Goal: Transaction & Acquisition: Download file/media

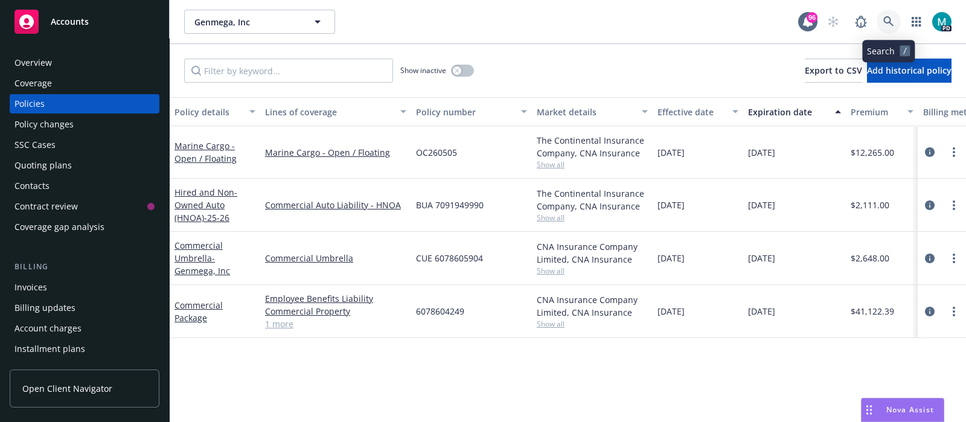
click at [885, 22] on icon at bounding box center [888, 21] width 11 height 11
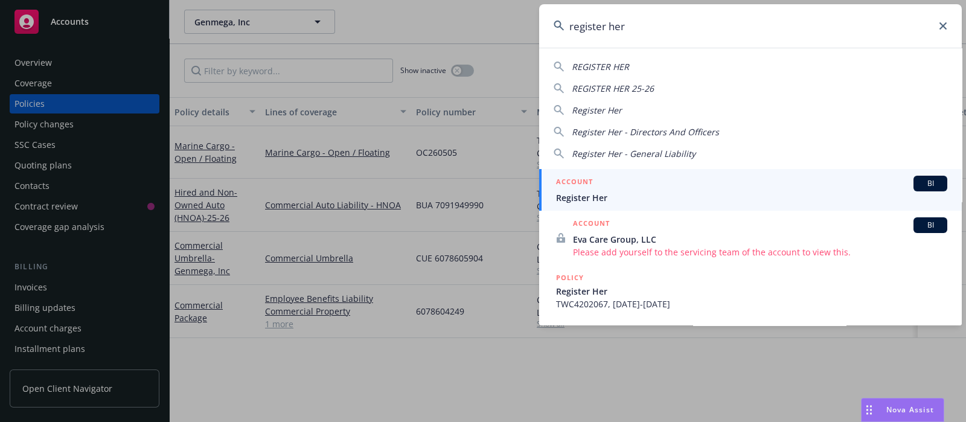
type input "register her"
click at [588, 195] on span "Register Her" at bounding box center [751, 197] width 391 height 13
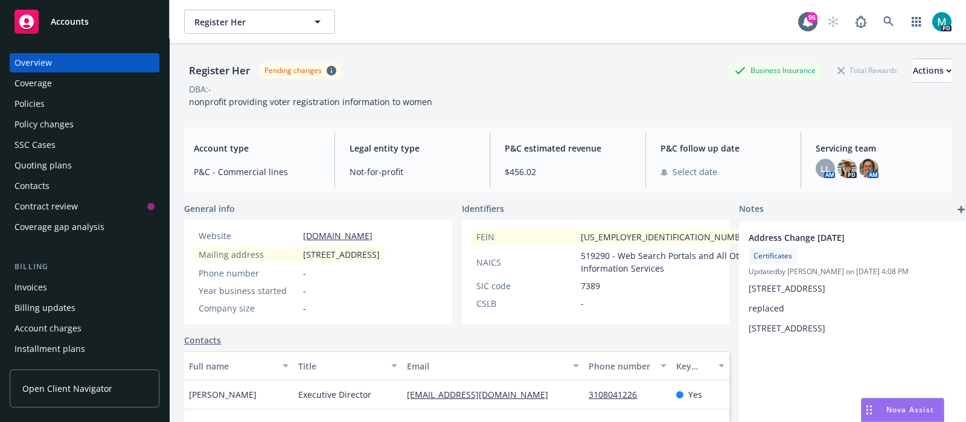
click at [17, 101] on div "Policies" at bounding box center [29, 103] width 30 height 19
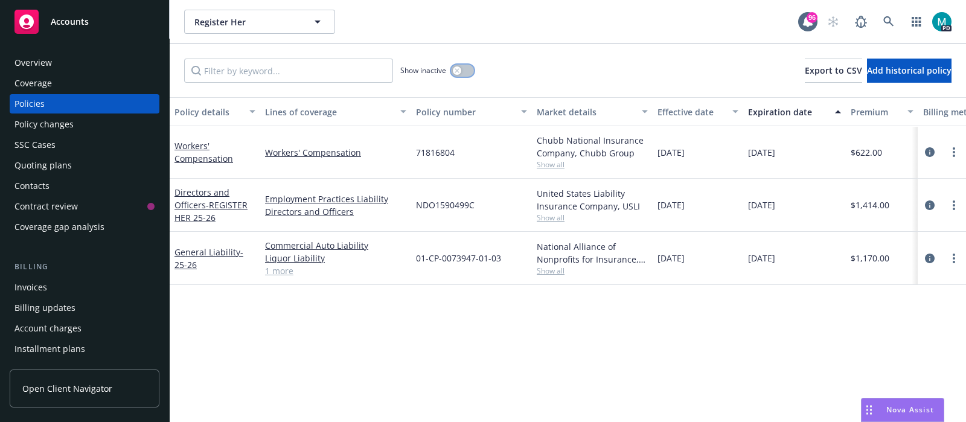
click at [456, 69] on icon "button" at bounding box center [456, 70] width 4 height 4
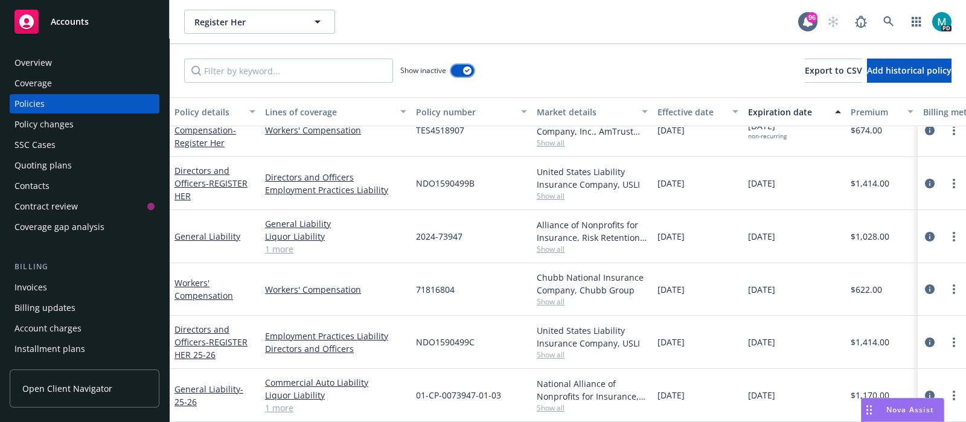
scroll to position [300, 0]
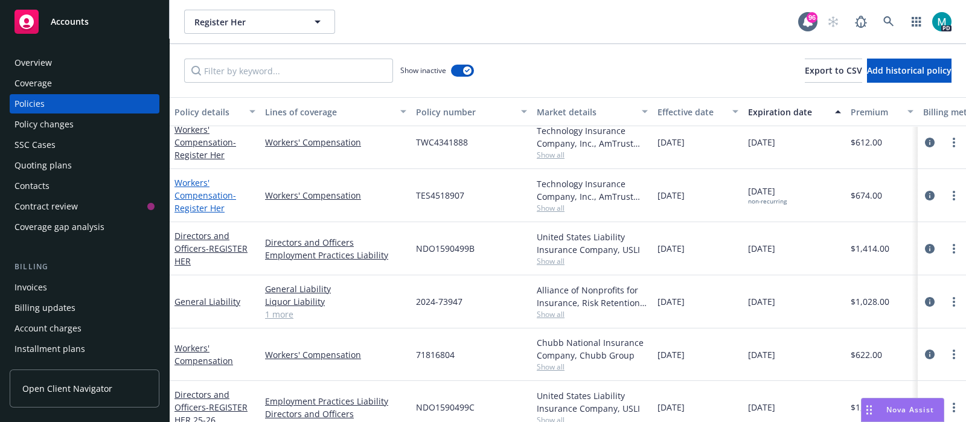
click at [190, 196] on link "Workers' Compensation - Register Her" at bounding box center [205, 195] width 62 height 37
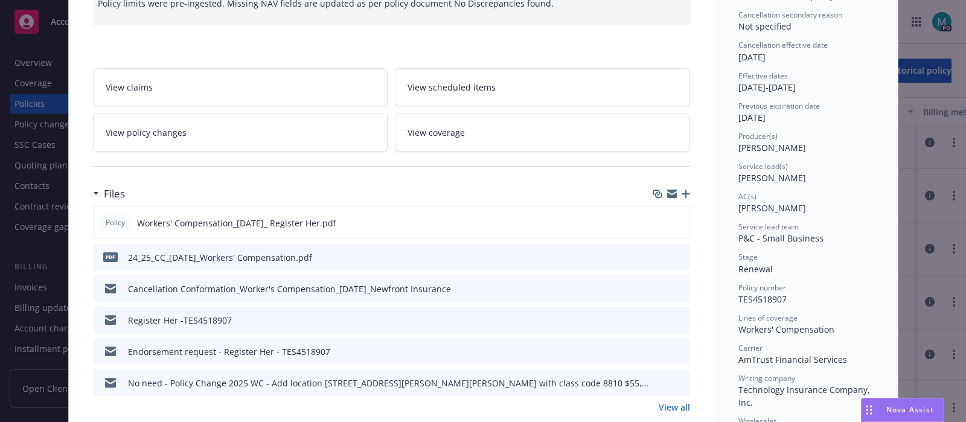
scroll to position [150, 0]
click at [654, 219] on icon "download file" at bounding box center [658, 220] width 8 height 7
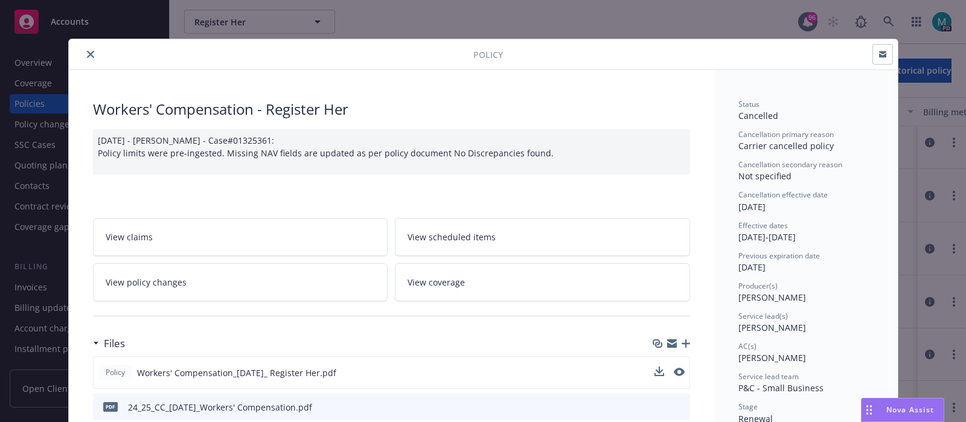
click at [87, 51] on icon "close" at bounding box center [90, 54] width 7 height 7
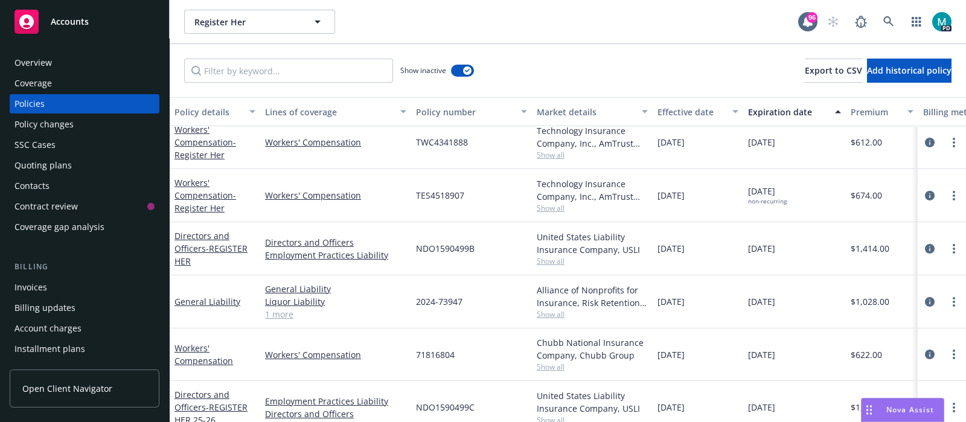
click at [543, 206] on span "Show all" at bounding box center [592, 208] width 111 height 10
click at [192, 196] on link "Workers' Compensation - Register Her" at bounding box center [205, 195] width 62 height 37
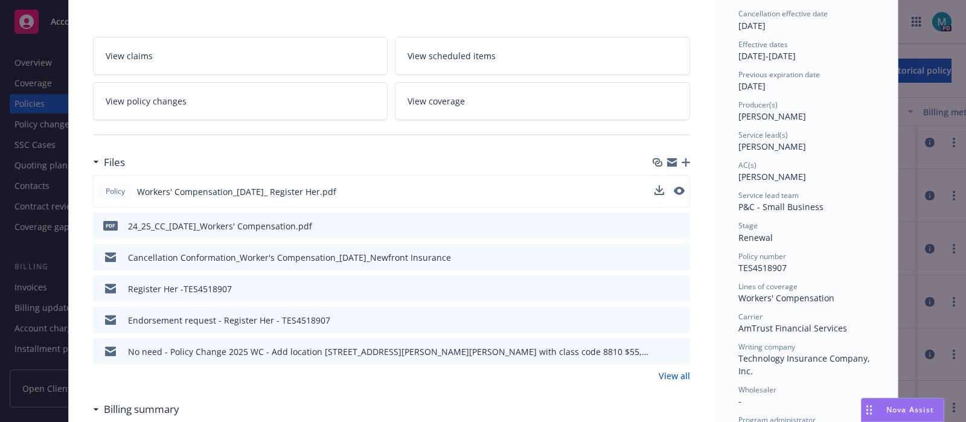
scroll to position [187, 0]
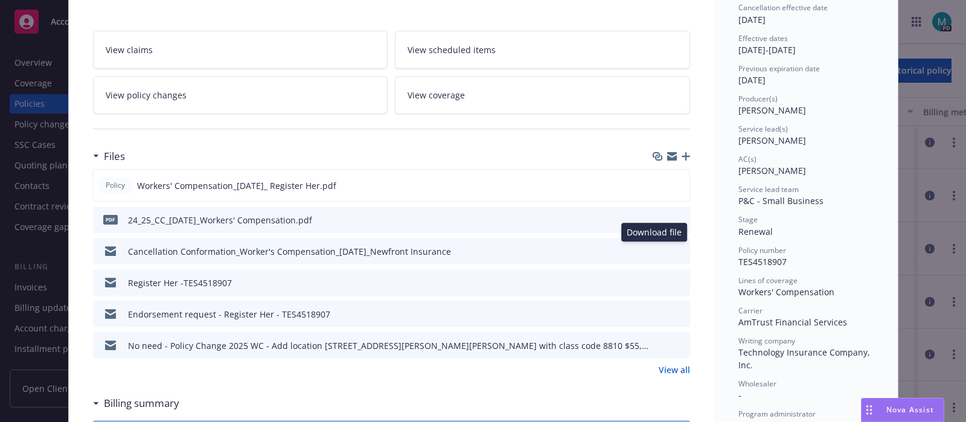
click at [655, 250] on icon "download file" at bounding box center [659, 251] width 10 height 10
click at [655, 343] on icon "download file" at bounding box center [659, 345] width 10 height 10
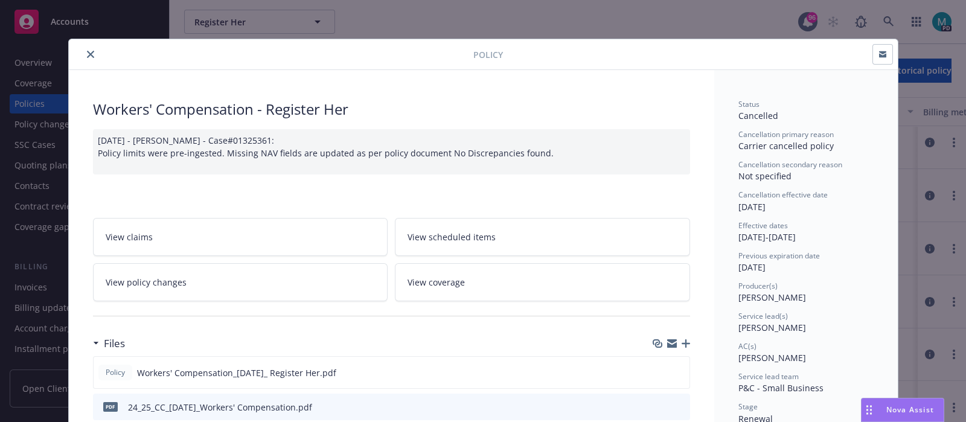
click at [87, 51] on icon "close" at bounding box center [90, 54] width 7 height 7
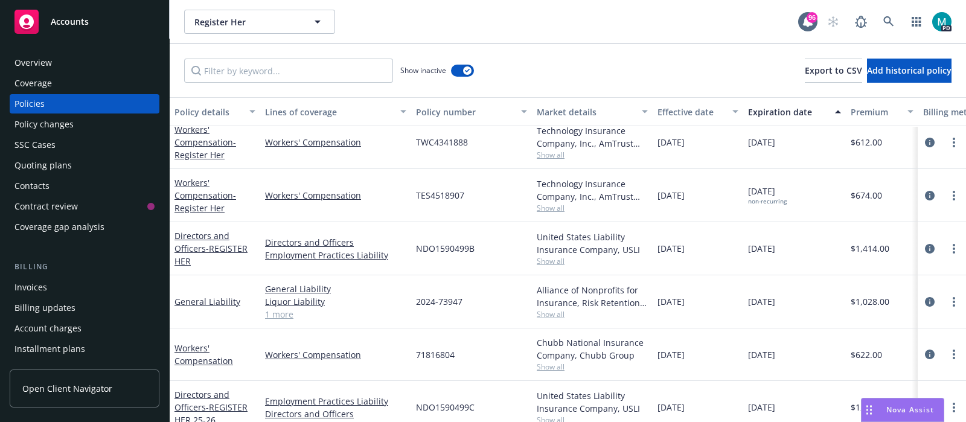
click at [78, 66] on div "Overview" at bounding box center [84, 62] width 140 height 19
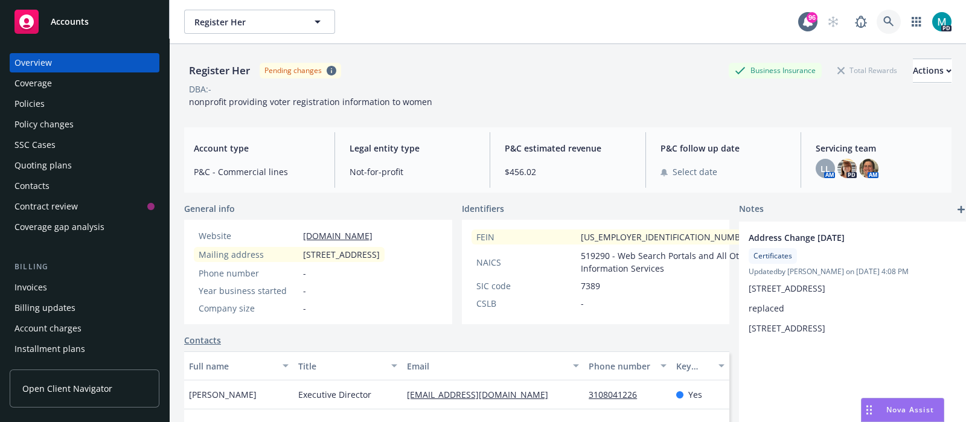
click at [883, 22] on icon at bounding box center [888, 21] width 11 height 11
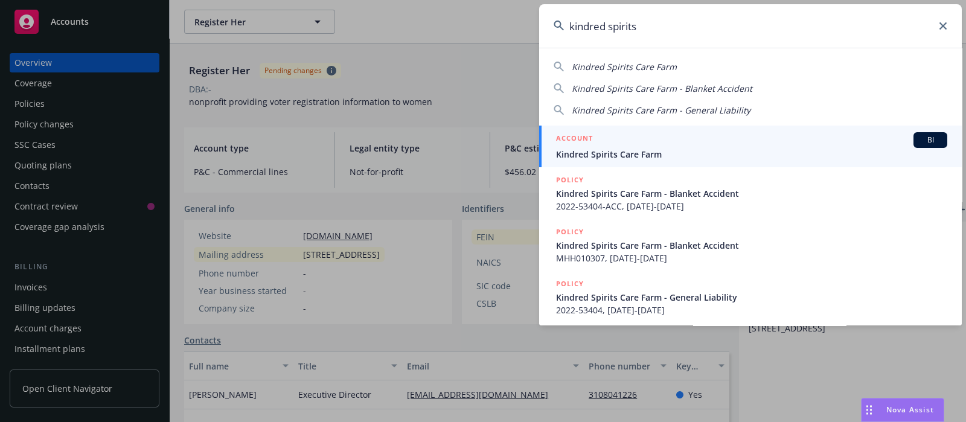
type input "kindred spirits"
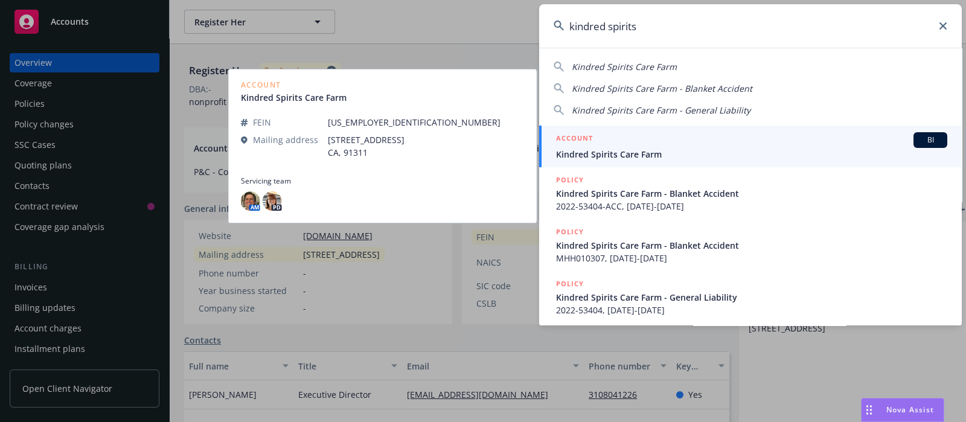
click at [599, 158] on span "Kindred Spirits Care Farm" at bounding box center [751, 154] width 391 height 13
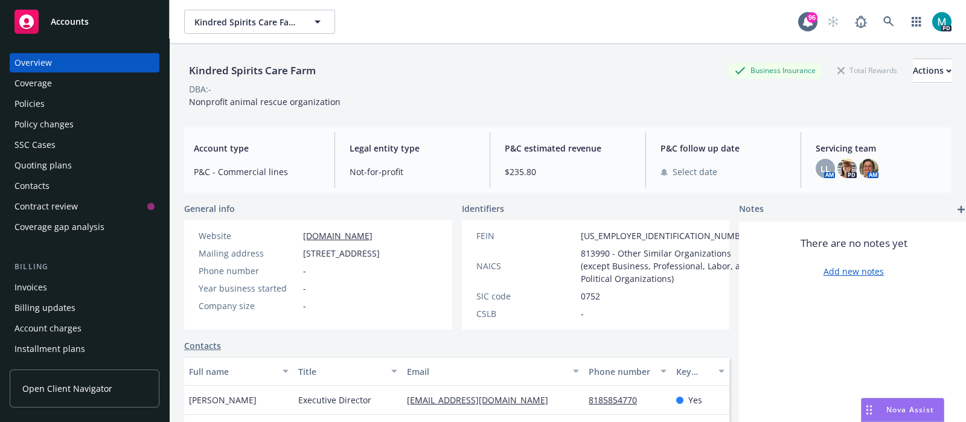
click at [28, 106] on div "Policies" at bounding box center [29, 103] width 30 height 19
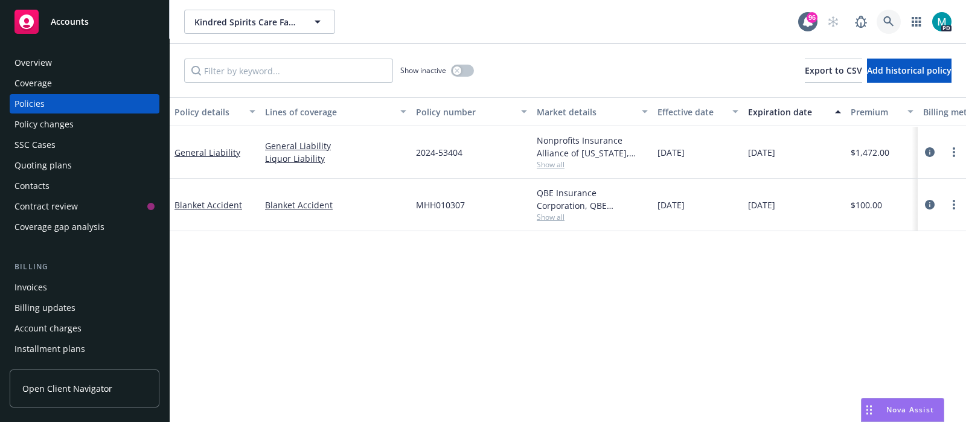
click at [884, 19] on icon at bounding box center [888, 21] width 10 height 10
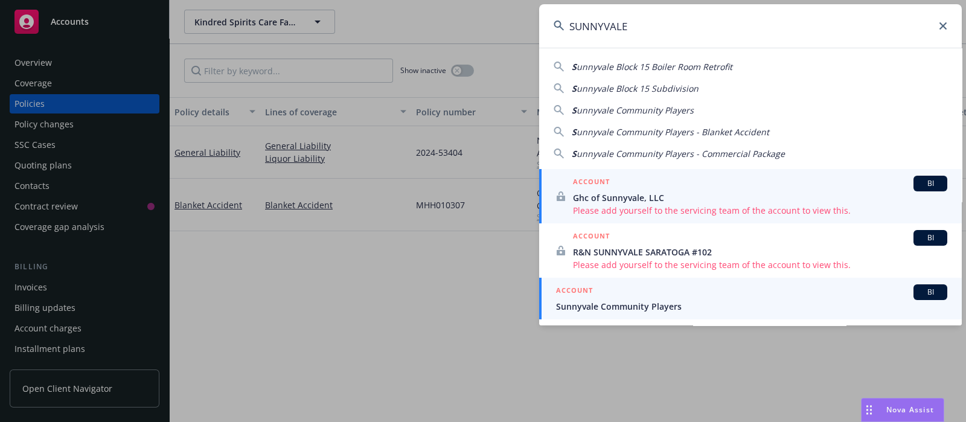
type input "SUNNYVALE"
click at [587, 305] on span "Sunnyvale Community Players" at bounding box center [751, 306] width 391 height 13
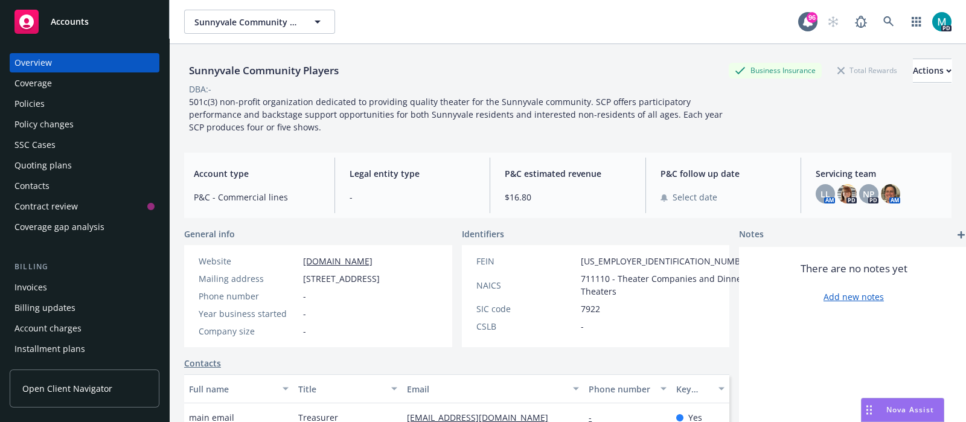
click at [27, 104] on div "Policies" at bounding box center [29, 103] width 30 height 19
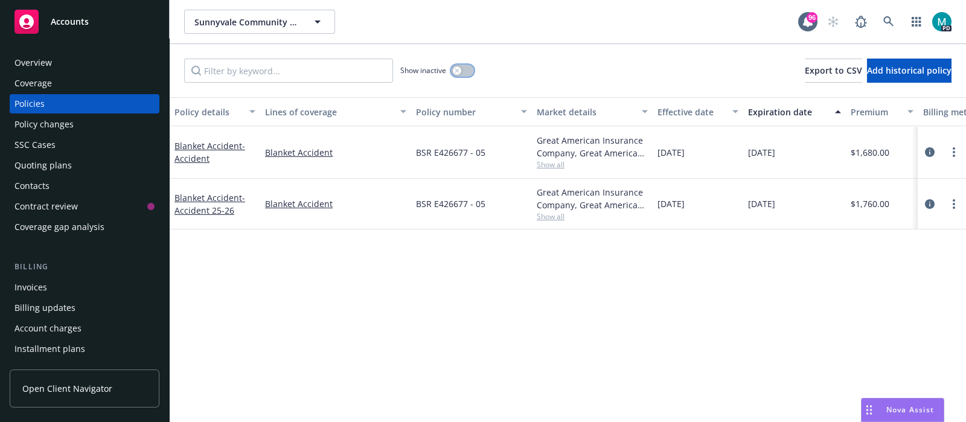
click at [460, 69] on div "button" at bounding box center [457, 70] width 8 height 8
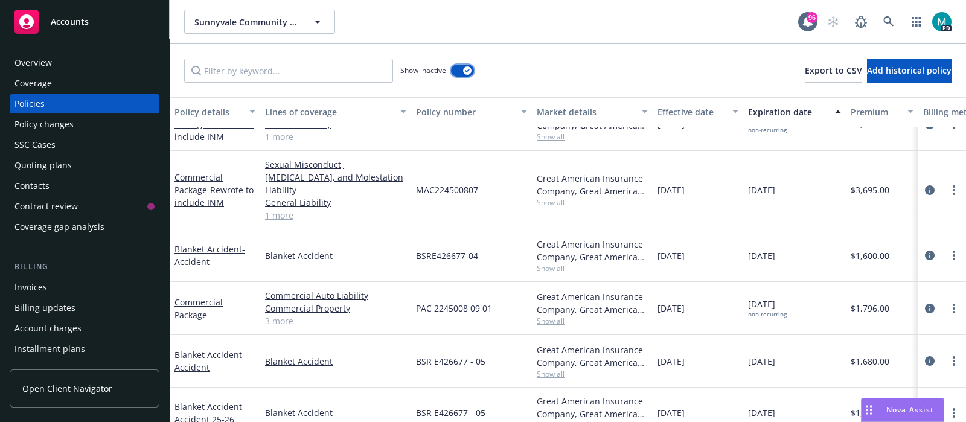
scroll to position [432, 0]
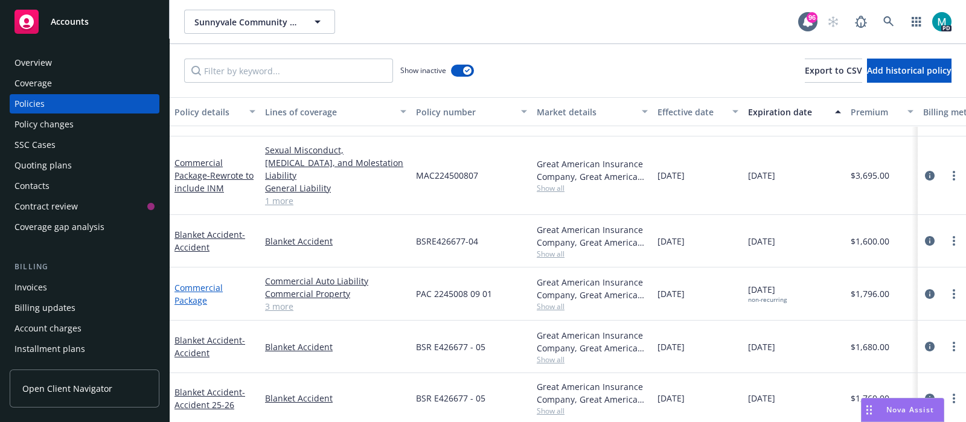
click at [192, 282] on link "Commercial Package" at bounding box center [198, 294] width 48 height 24
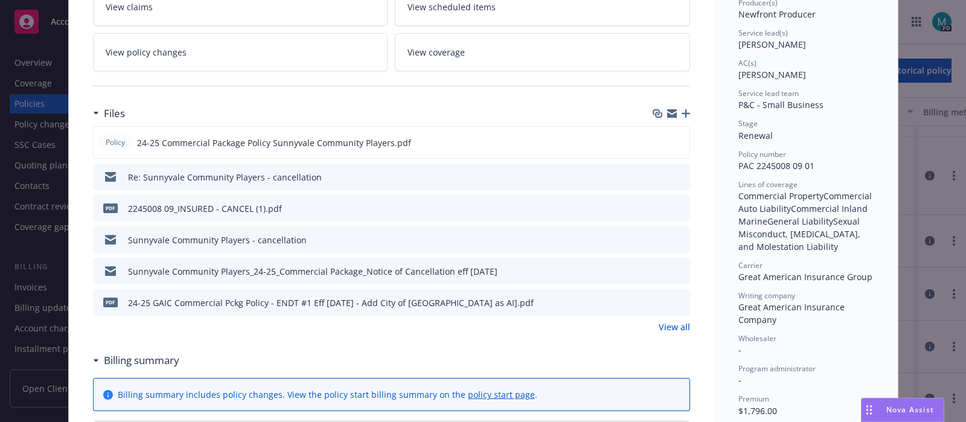
scroll to position [301, 0]
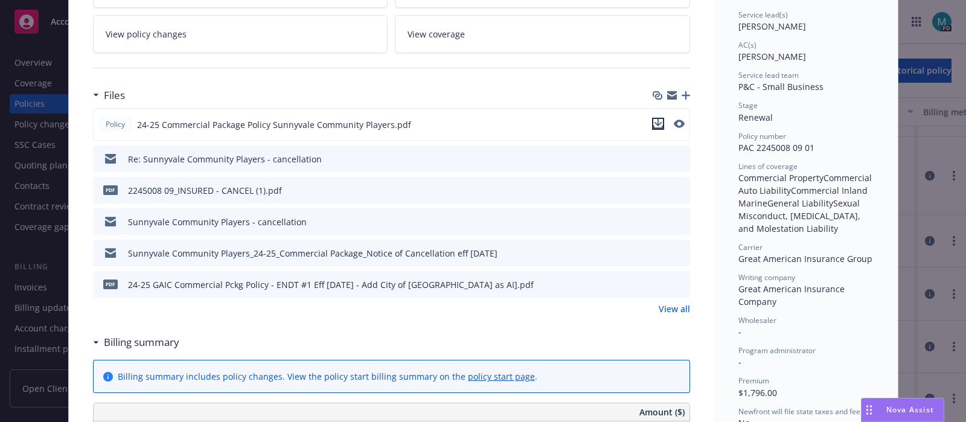
click at [657, 122] on button "download file" at bounding box center [658, 124] width 12 height 12
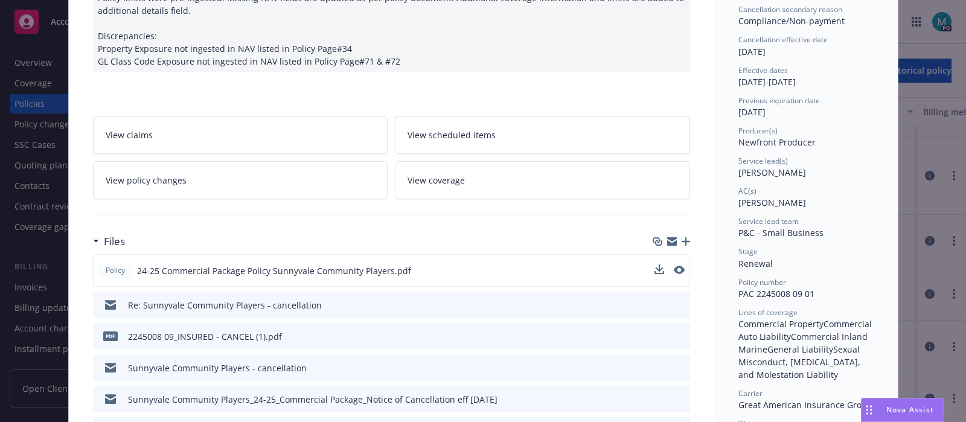
scroll to position [0, 0]
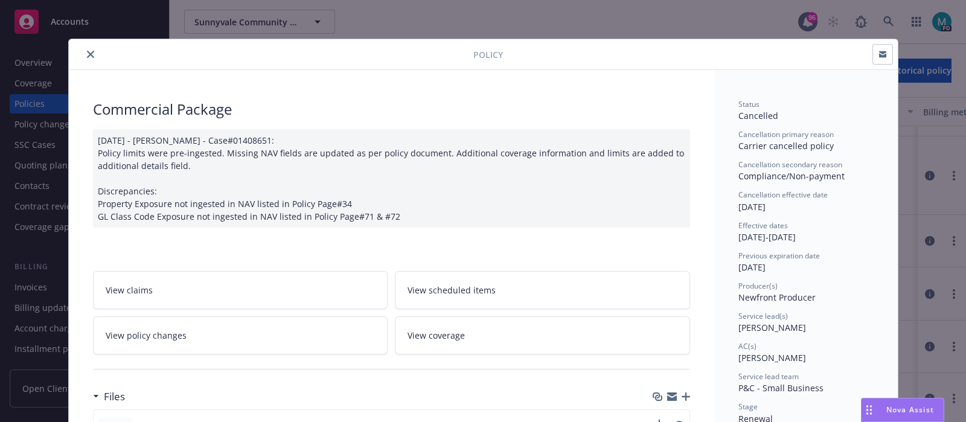
click at [88, 51] on icon "close" at bounding box center [90, 54] width 7 height 7
